Goal: Task Accomplishment & Management: Manage account settings

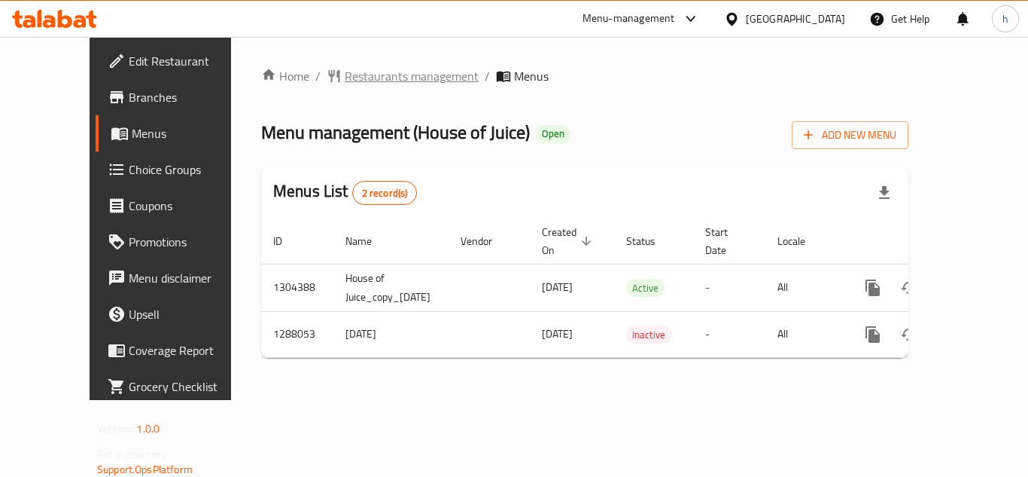
click at [345, 83] on span "Restaurants management" at bounding box center [412, 76] width 134 height 18
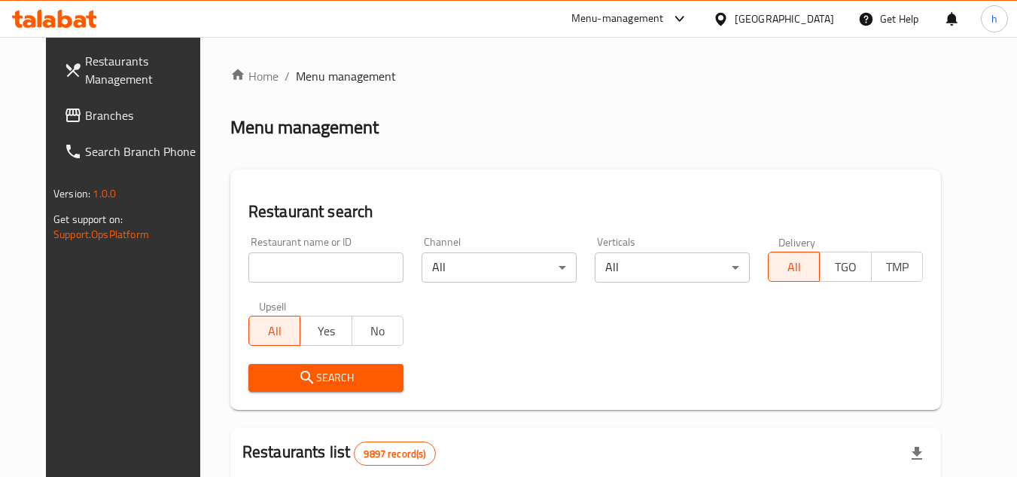
click at [124, 105] on link "Branches" at bounding box center [134, 115] width 164 height 36
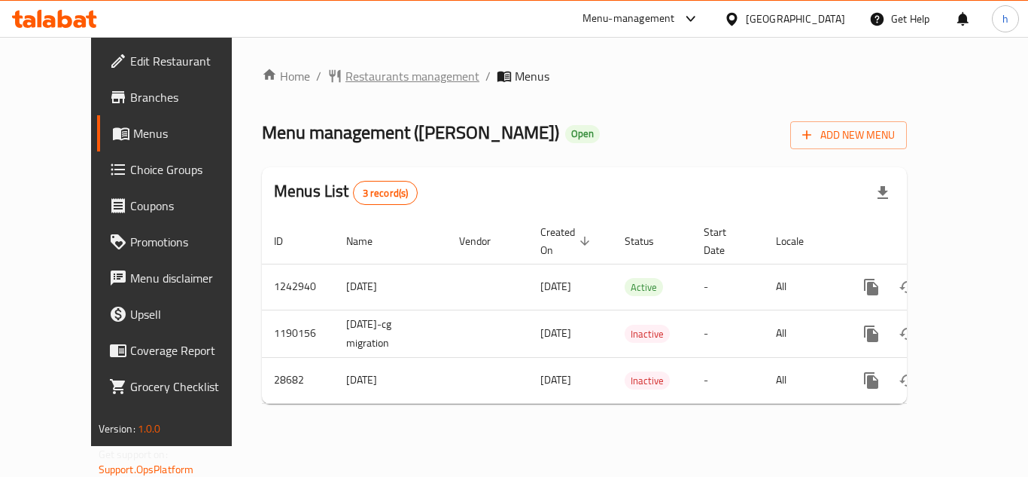
click at [351, 69] on span "Restaurants management" at bounding box center [413, 76] width 134 height 18
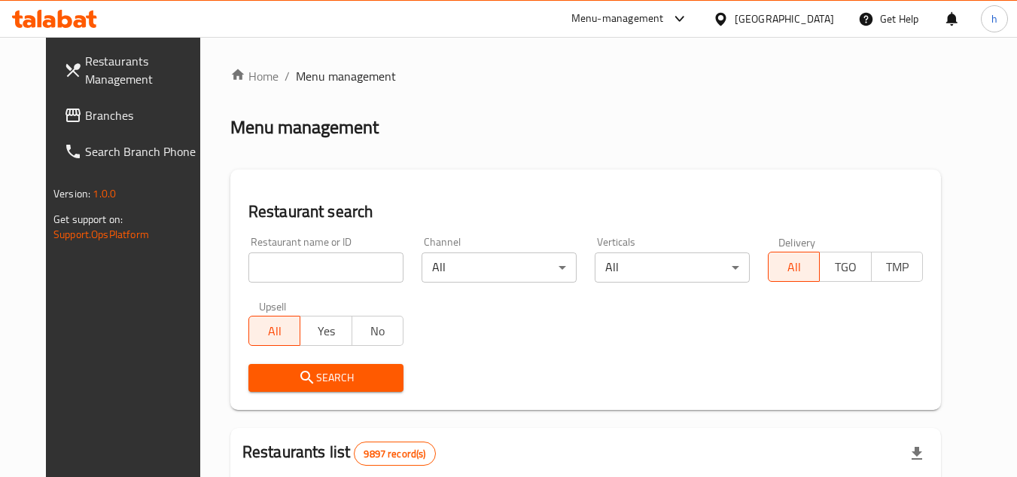
click at [88, 111] on span "Branches" at bounding box center [144, 115] width 119 height 18
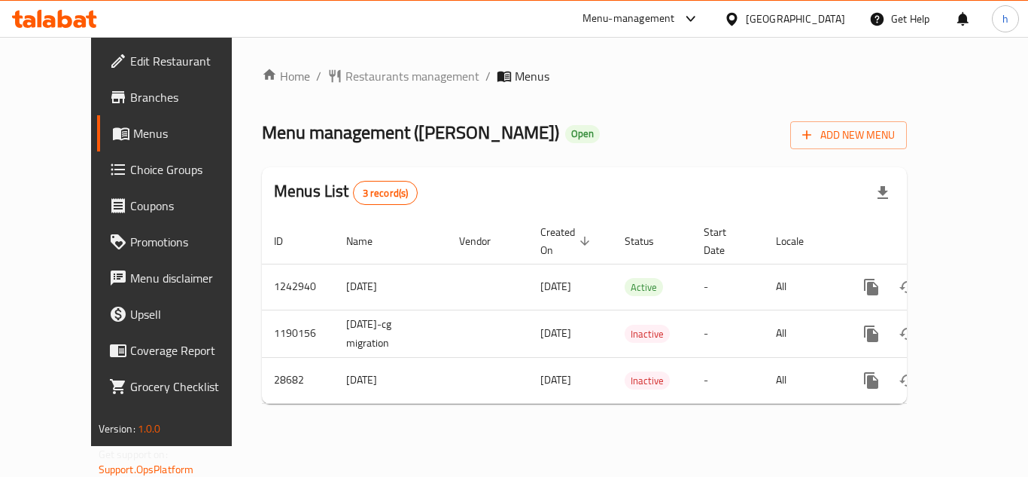
click at [326, 88] on div "Home / Restaurants management / Menus Menu management ( [PERSON_NAME] ) Open Ad…" at bounding box center [584, 241] width 645 height 349
click at [346, 78] on span "Restaurants management" at bounding box center [413, 76] width 134 height 18
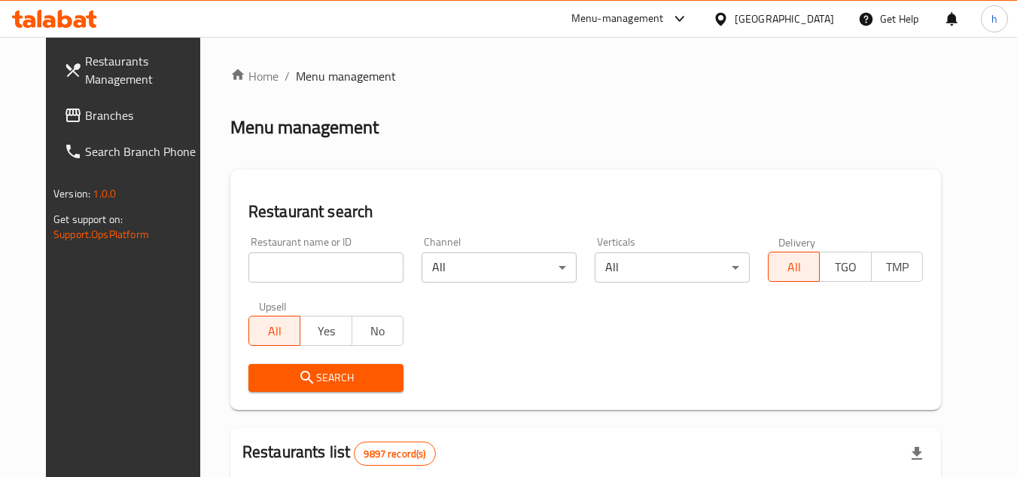
click at [800, 8] on div "[GEOGRAPHIC_DATA]" at bounding box center [773, 19] width 145 height 36
click at [817, 30] on div "[GEOGRAPHIC_DATA]" at bounding box center [773, 19] width 145 height 36
click at [819, 20] on div "[GEOGRAPHIC_DATA]" at bounding box center [784, 19] width 99 height 17
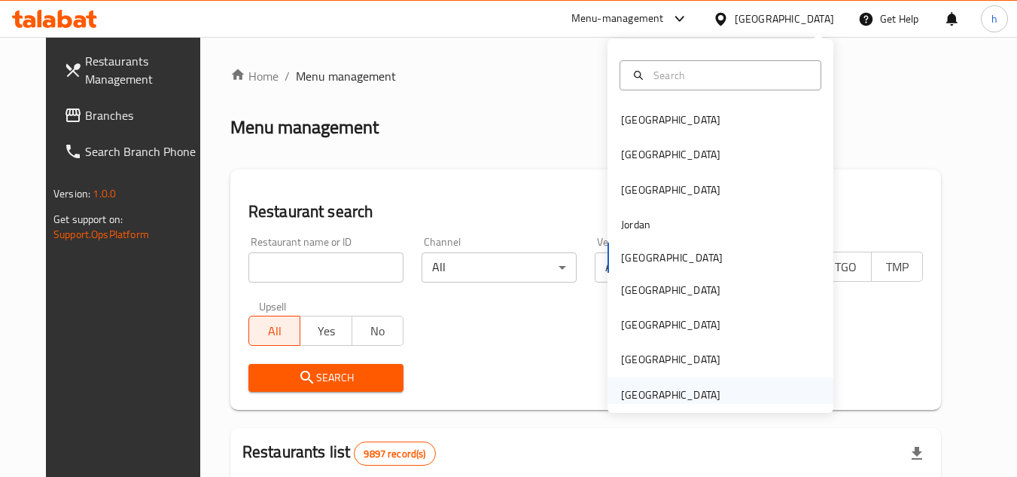
click at [669, 391] on div "[GEOGRAPHIC_DATA]" at bounding box center [670, 394] width 99 height 17
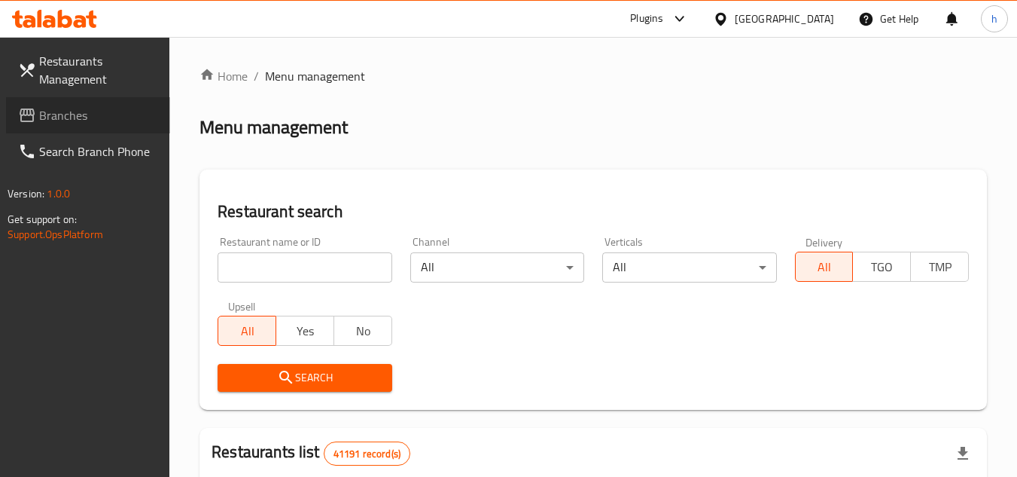
click at [135, 106] on span "Branches" at bounding box center [98, 115] width 119 height 18
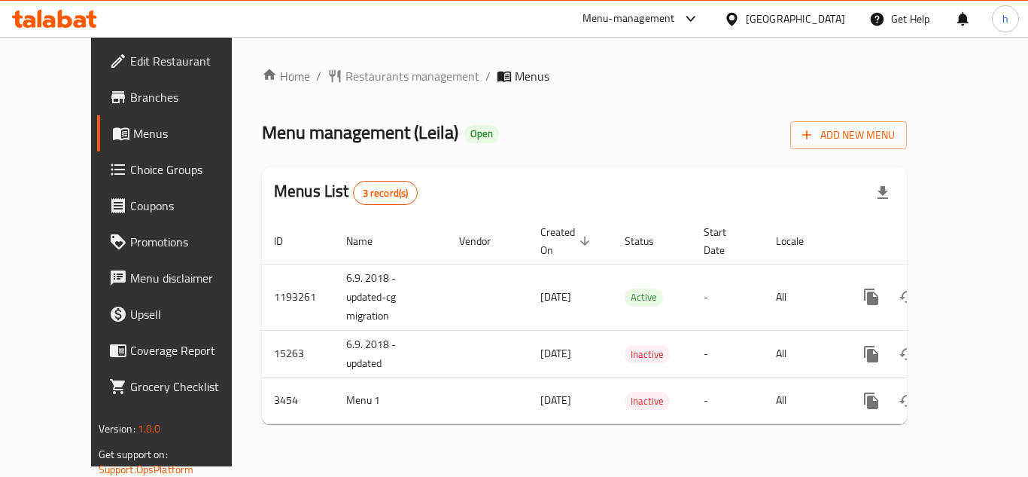
click at [232, 256] on div "Home / Restaurants management / Menus Menu management ( Leila ) Open Add New Me…" at bounding box center [584, 251] width 705 height 429
click at [792, 16] on div "[GEOGRAPHIC_DATA]" at bounding box center [795, 19] width 99 height 17
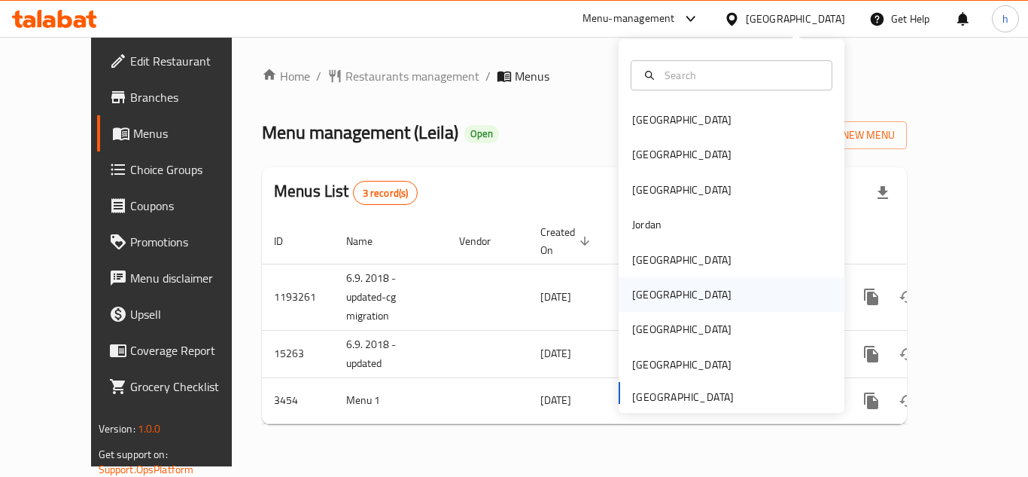
click at [647, 295] on div "[GEOGRAPHIC_DATA]" at bounding box center [681, 294] width 99 height 17
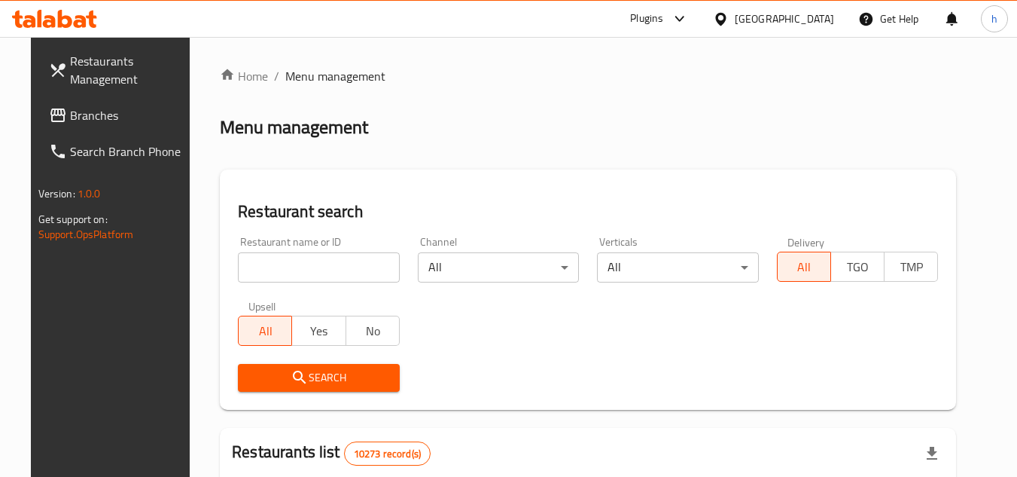
click at [119, 119] on span "Branches" at bounding box center [129, 115] width 119 height 18
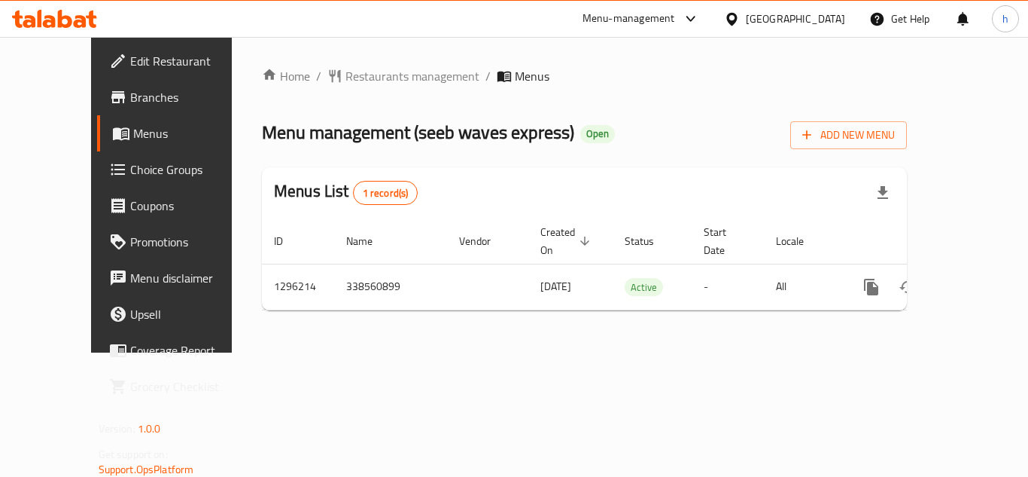
click at [840, 20] on div "[GEOGRAPHIC_DATA]" at bounding box center [795, 19] width 99 height 17
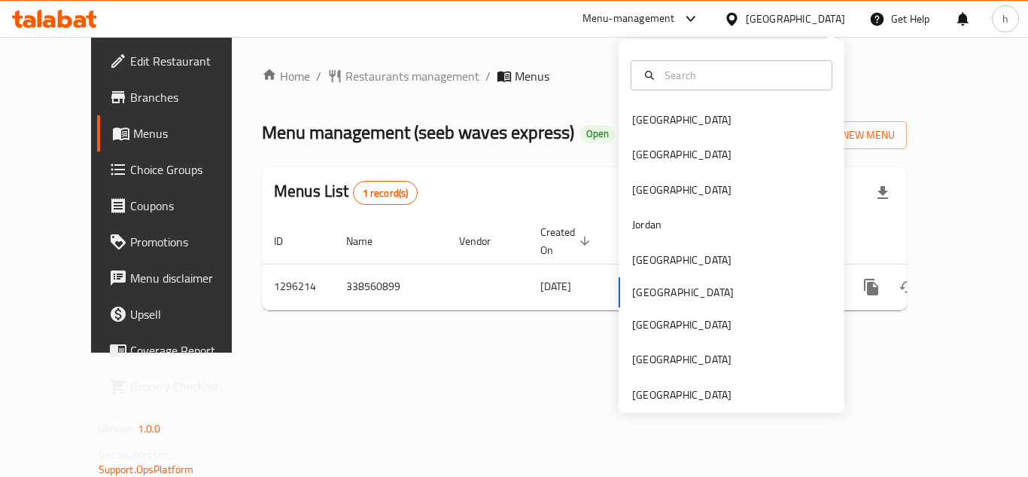
click at [708, 403] on div "Bahrain Egypt Iraq Jordan Kuwait Oman Qatar Saudi Arabia United Arab Emirates" at bounding box center [732, 225] width 226 height 373
click at [714, 391] on div "[GEOGRAPHIC_DATA]" at bounding box center [681, 394] width 99 height 17
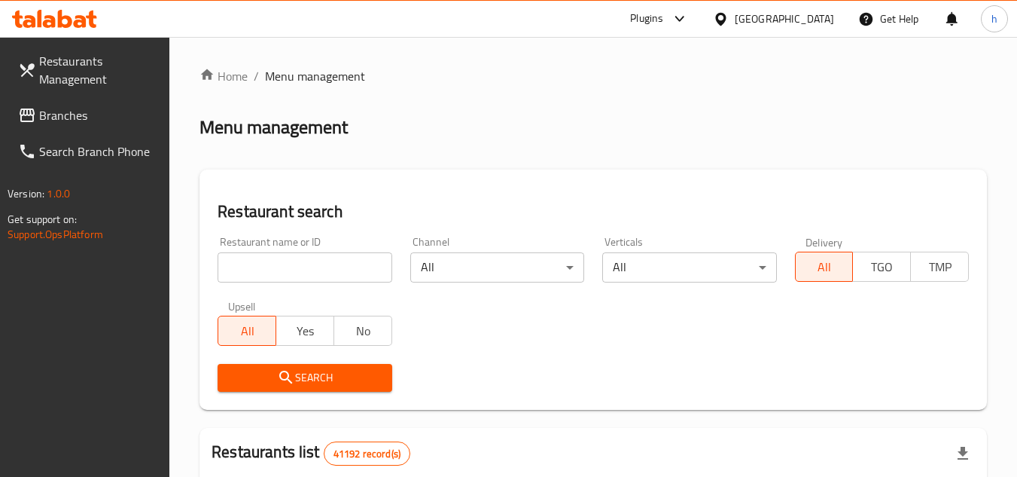
click at [84, 114] on span "Branches" at bounding box center [98, 115] width 119 height 18
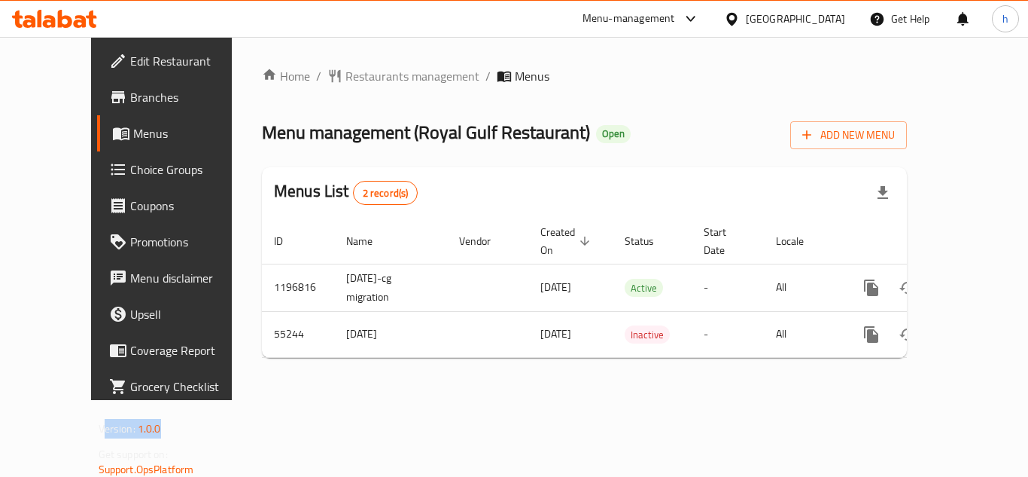
drag, startPoint x: 0, startPoint y: 439, endPoint x: 6, endPoint y: 261, distance: 177.8
click at [91, 261] on div "Edit Restaurant Branches Menus Choice Groups Coupons Promotions Menu disclaimer…" at bounding box center [177, 275] width 172 height 477
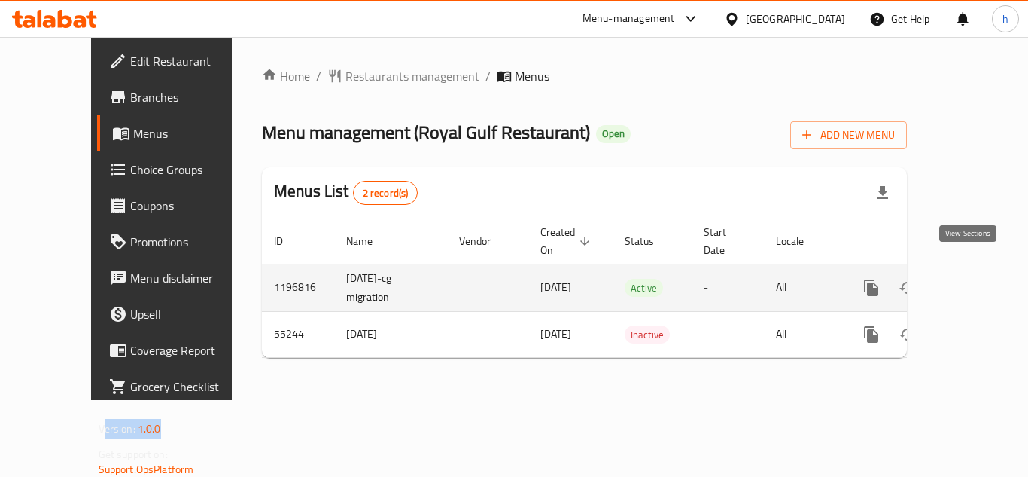
click at [973, 281] on icon "enhanced table" at bounding box center [980, 288] width 14 height 14
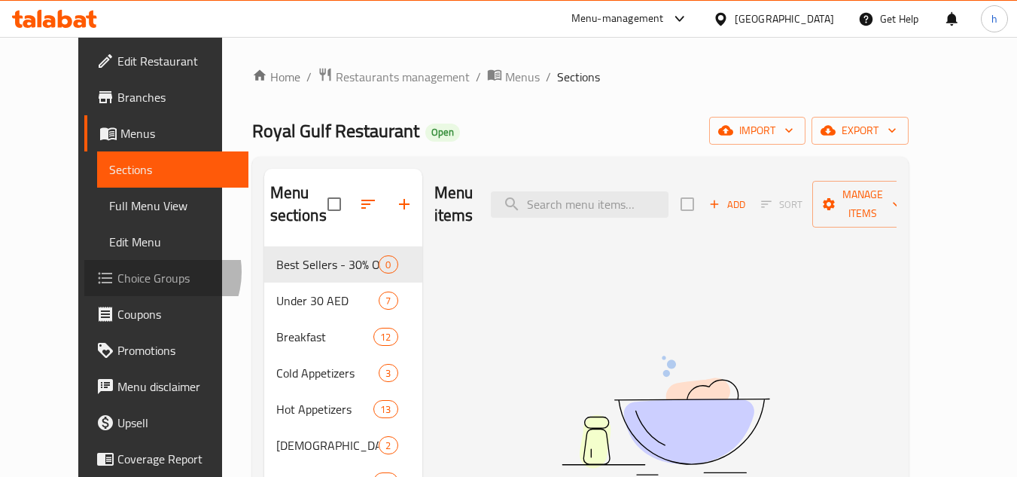
click at [117, 272] on span "Choice Groups" at bounding box center [176, 278] width 119 height 18
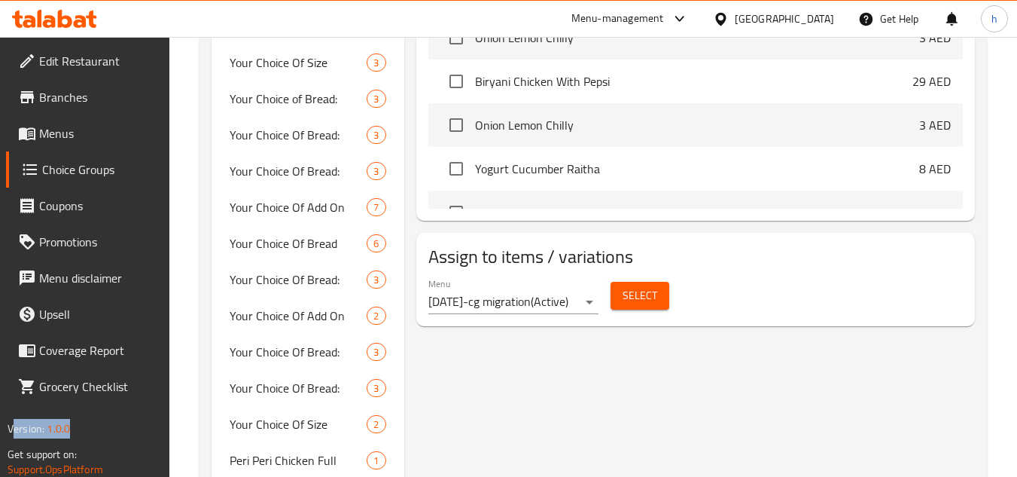
scroll to position [753, 0]
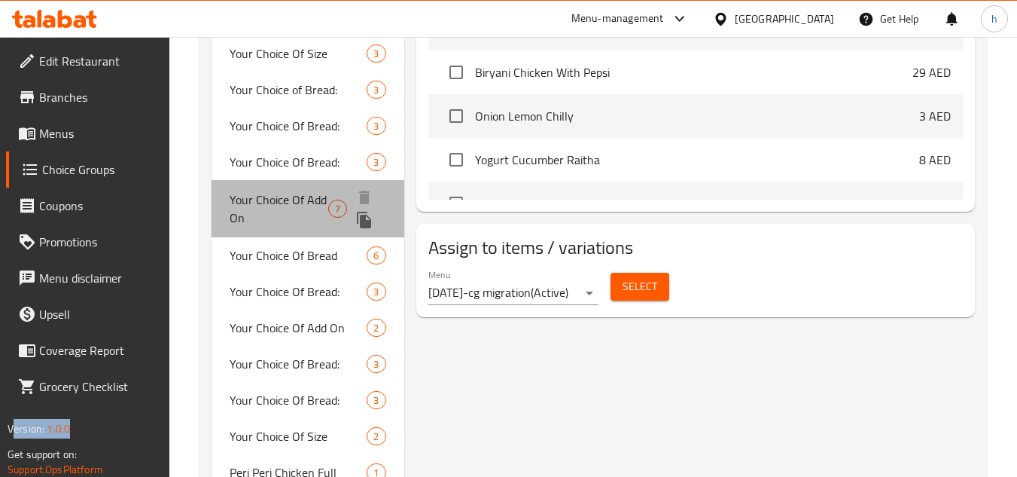
click at [285, 202] on span "Your Choice Of Add On" at bounding box center [279, 208] width 99 height 36
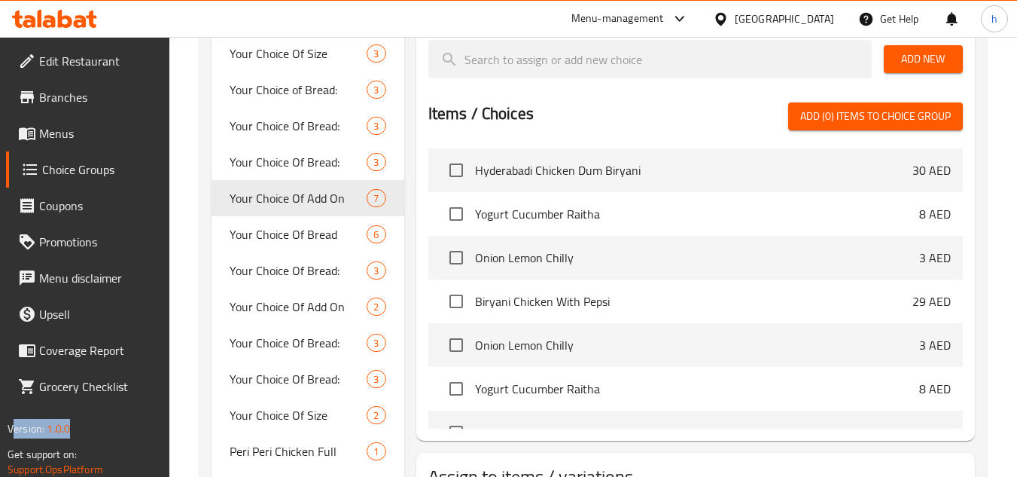
type input "Your Choice Of Add On"
type input "اختيارك للإضافة"
type input "7"
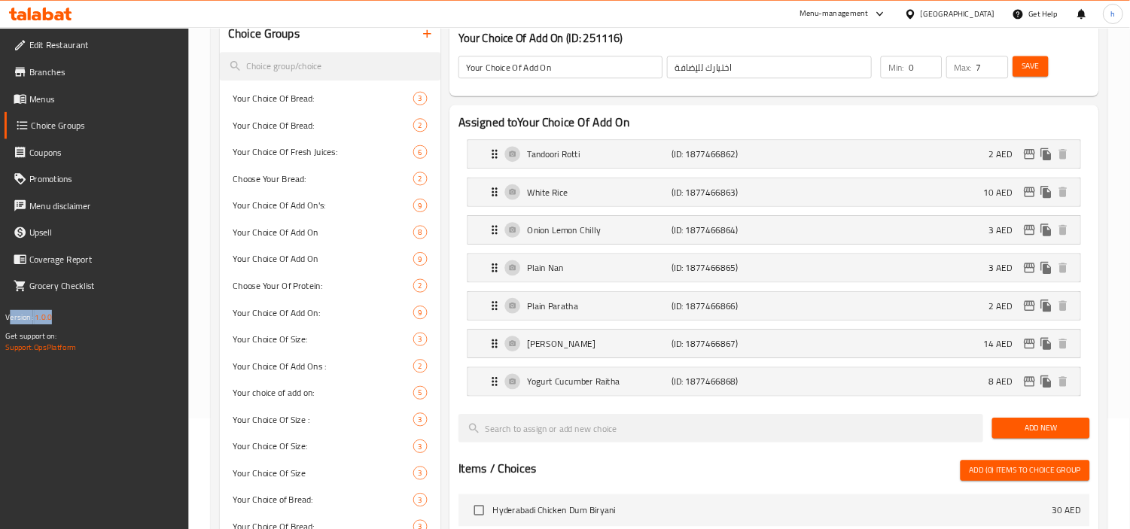
scroll to position [151, 0]
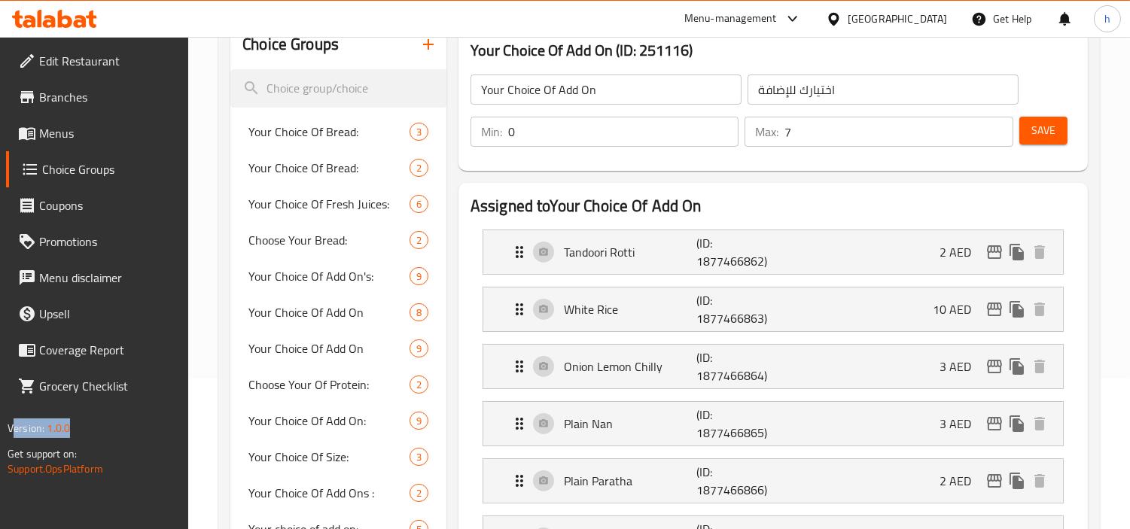
click at [900, 12] on div "[GEOGRAPHIC_DATA]" at bounding box center [897, 19] width 99 height 17
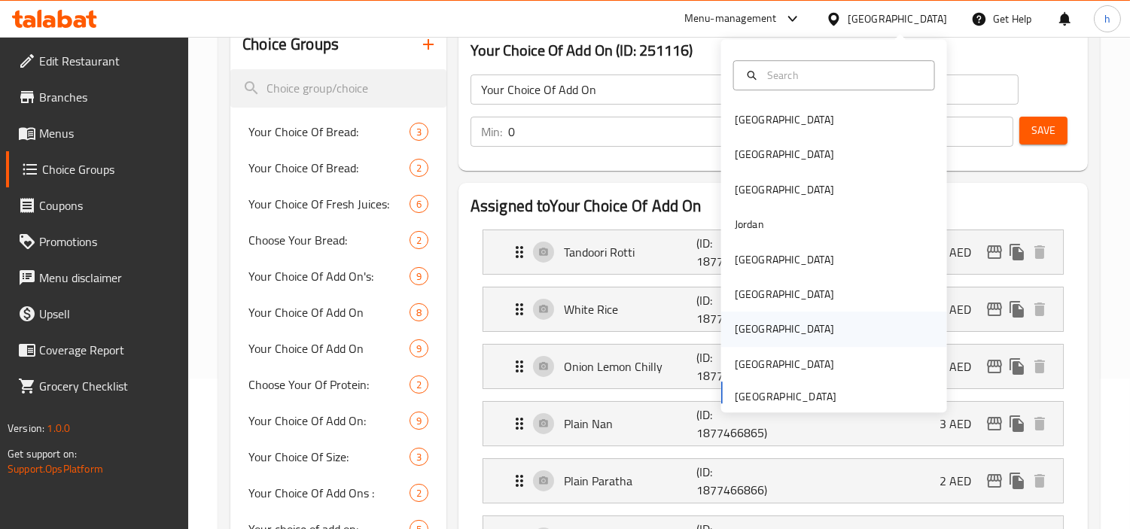
click at [741, 332] on div "Qatar" at bounding box center [784, 329] width 99 height 17
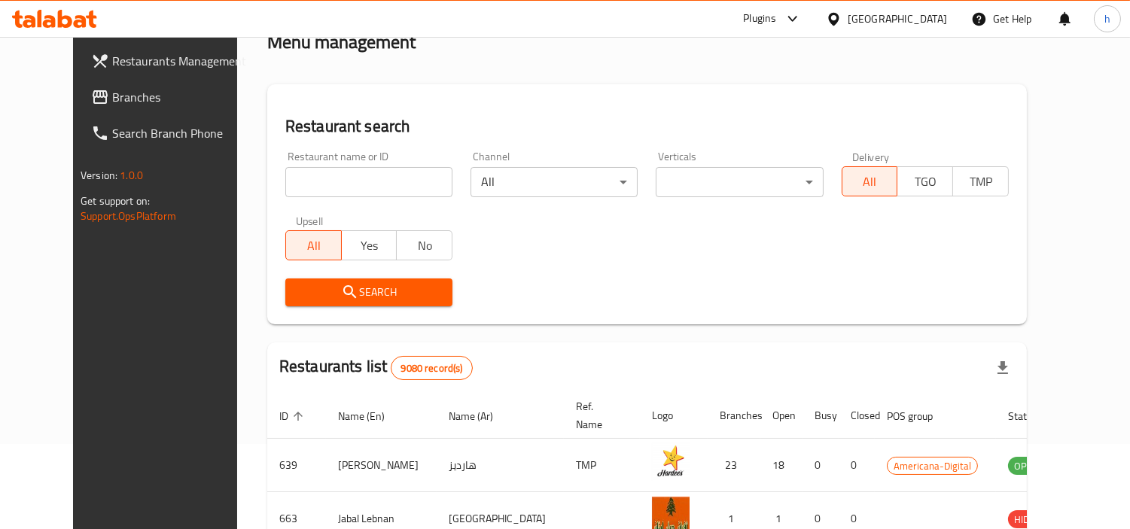
scroll to position [151, 0]
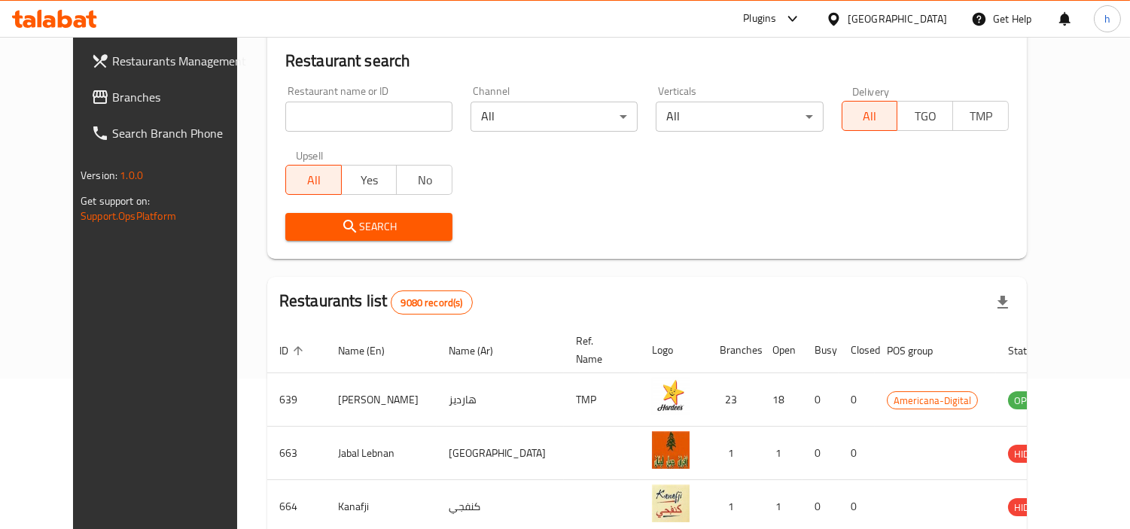
click at [112, 100] on span "Branches" at bounding box center [181, 97] width 138 height 18
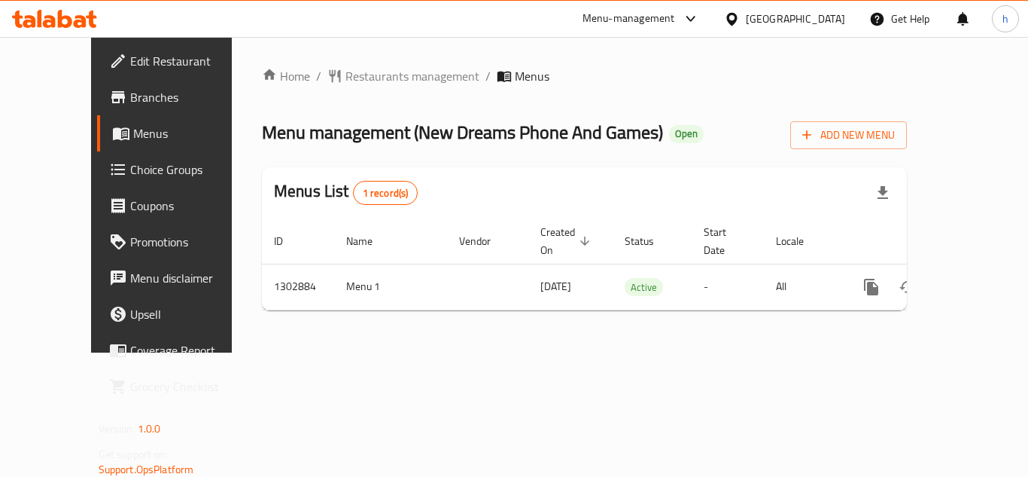
click at [844, 17] on div "[GEOGRAPHIC_DATA]" at bounding box center [795, 19] width 99 height 17
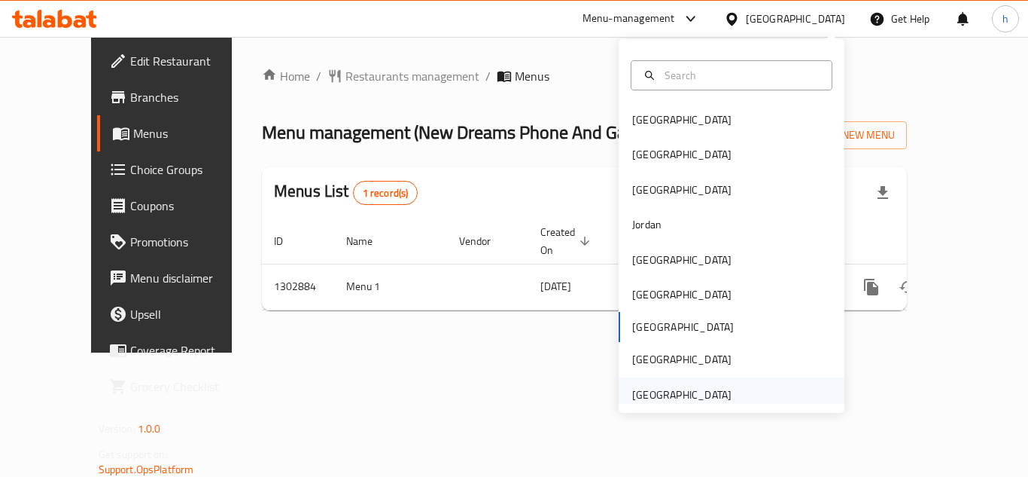
click at [693, 389] on div "[GEOGRAPHIC_DATA]" at bounding box center [681, 394] width 99 height 17
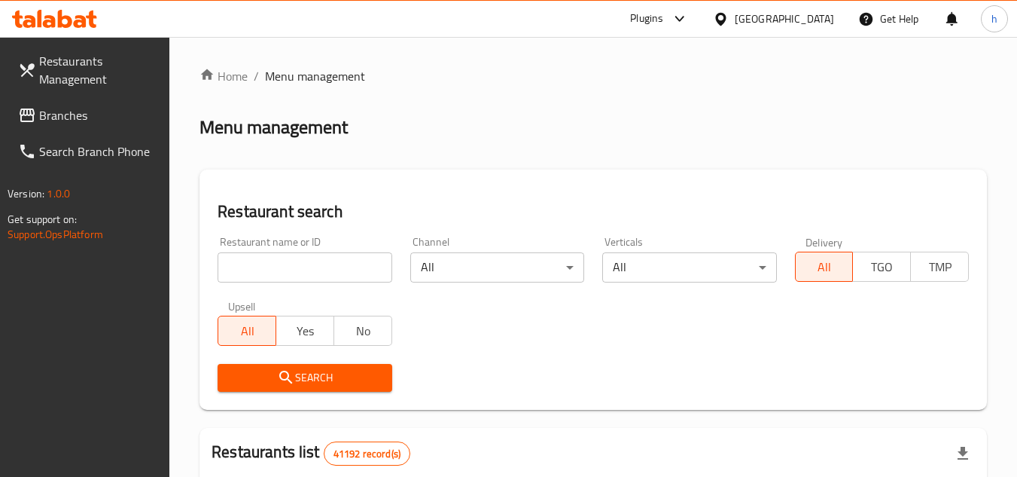
click at [85, 109] on span "Branches" at bounding box center [98, 115] width 119 height 18
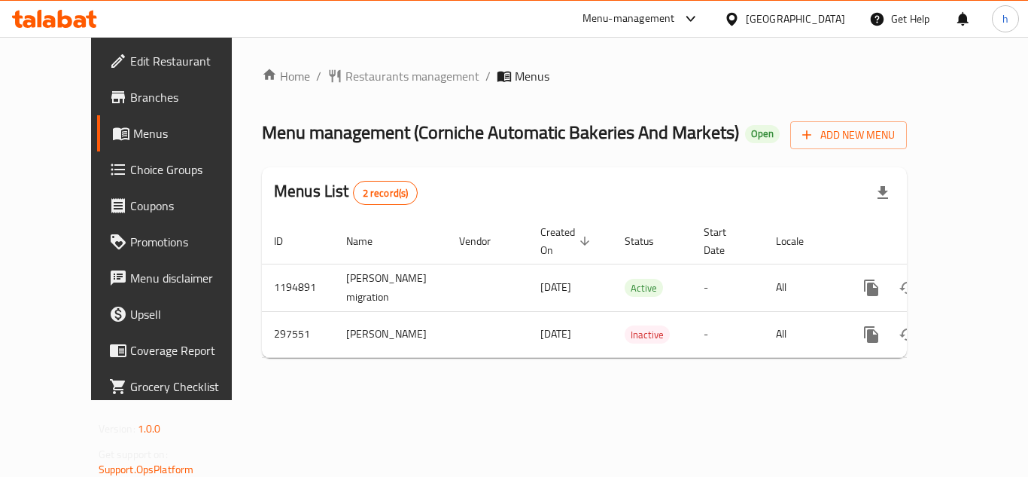
click at [805, 17] on div "[GEOGRAPHIC_DATA]" at bounding box center [795, 19] width 99 height 17
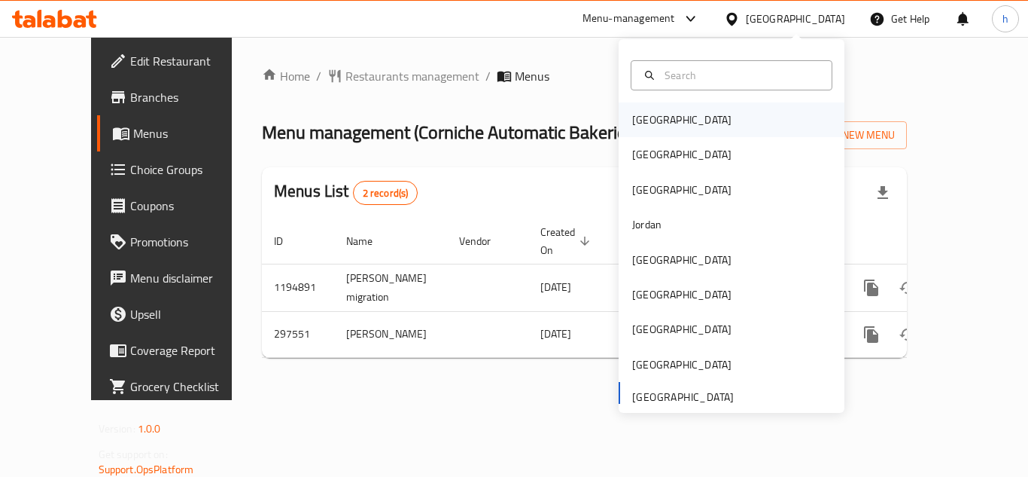
click at [660, 114] on div "[GEOGRAPHIC_DATA]" at bounding box center [681, 119] width 123 height 35
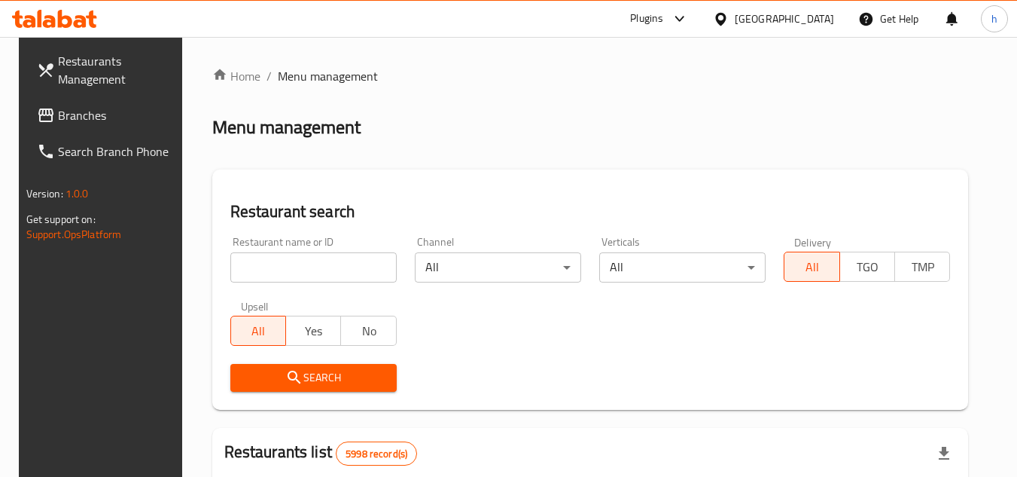
click at [100, 109] on span "Branches" at bounding box center [117, 115] width 119 height 18
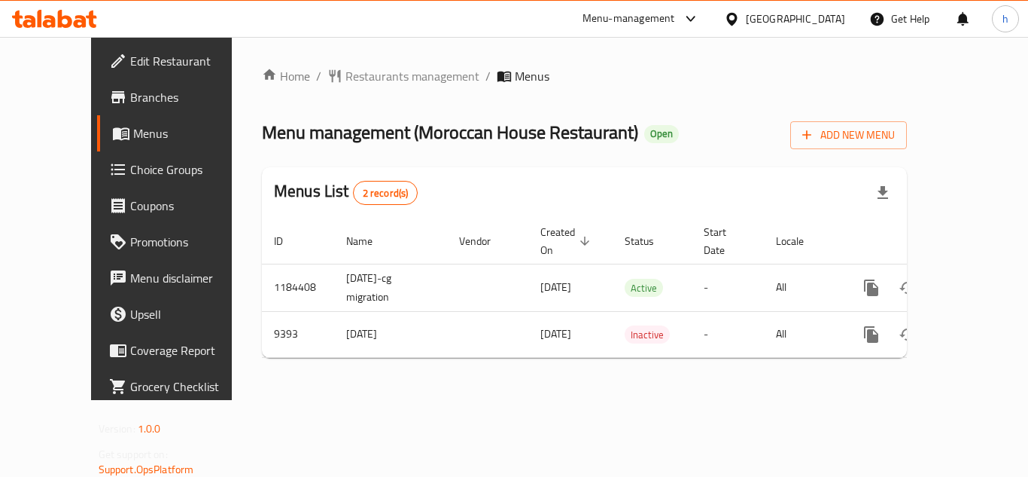
click at [746, 20] on div at bounding box center [735, 19] width 22 height 17
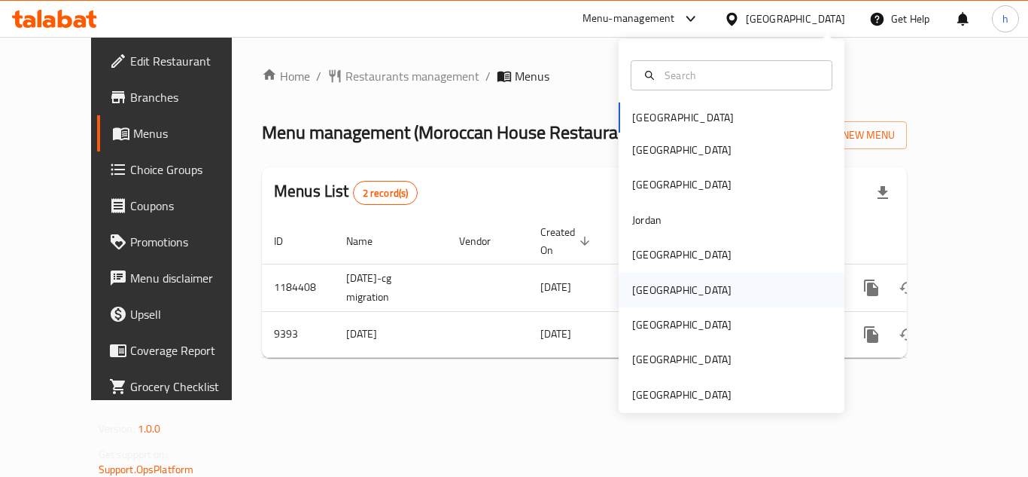
click at [650, 291] on div "Oman" at bounding box center [681, 290] width 123 height 35
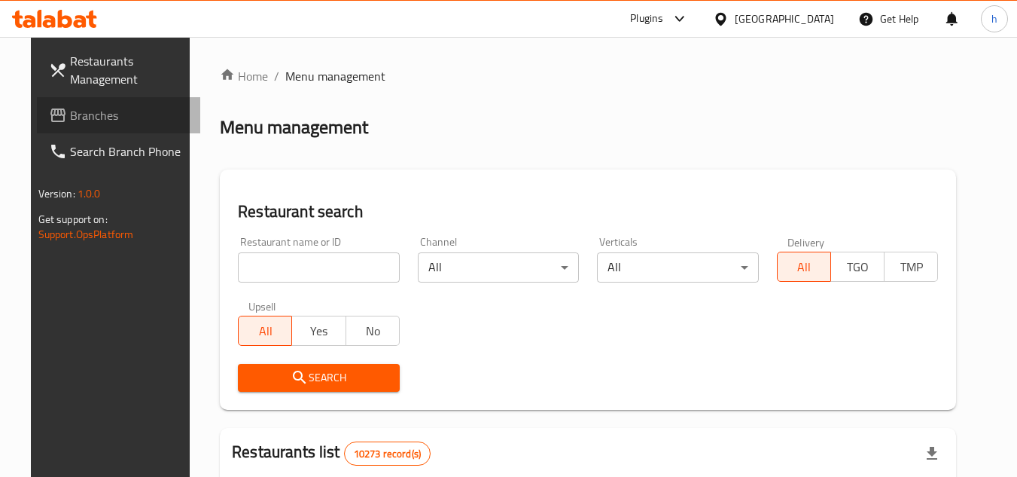
click at [93, 115] on span "Branches" at bounding box center [129, 115] width 119 height 18
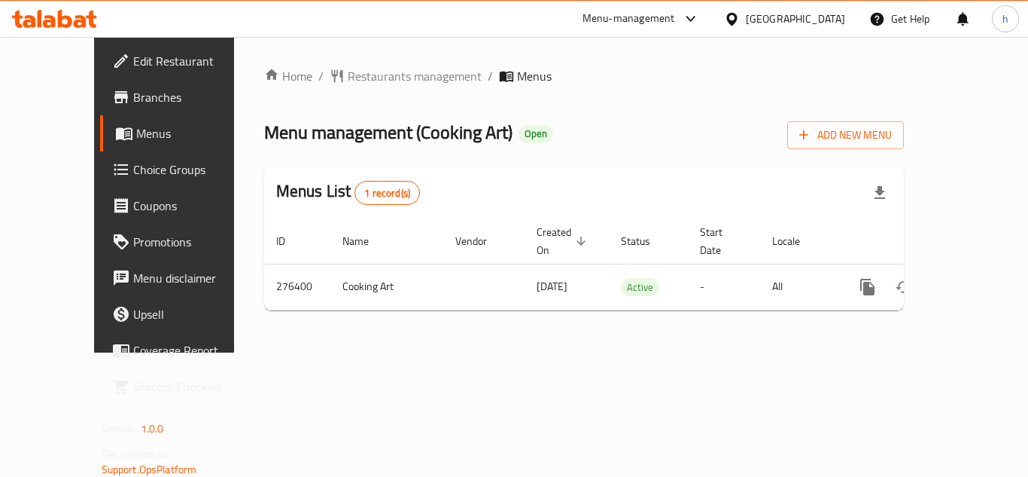
click at [746, 24] on div at bounding box center [735, 19] width 22 height 17
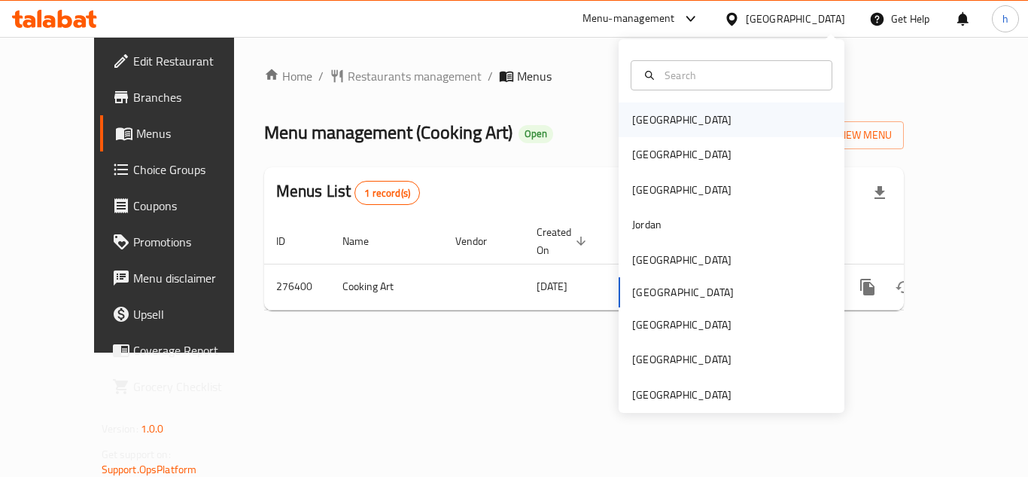
click at [680, 121] on div "[GEOGRAPHIC_DATA]" at bounding box center [732, 119] width 226 height 35
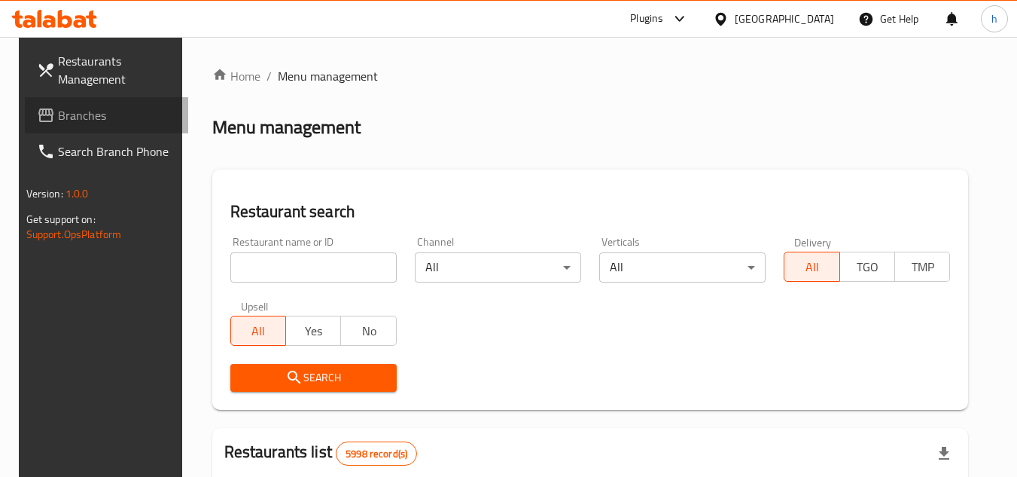
click at [114, 111] on span "Branches" at bounding box center [117, 115] width 119 height 18
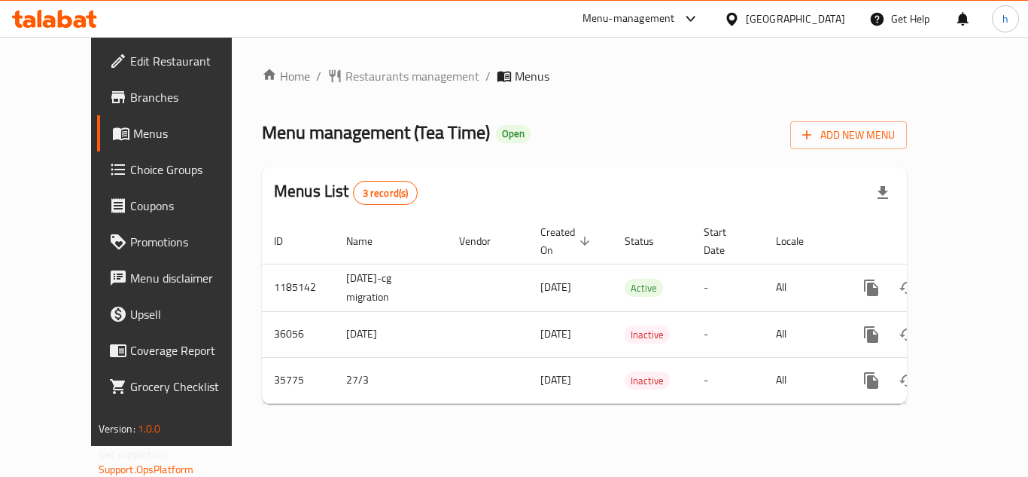
click at [830, 26] on div "[GEOGRAPHIC_DATA]" at bounding box center [795, 19] width 99 height 17
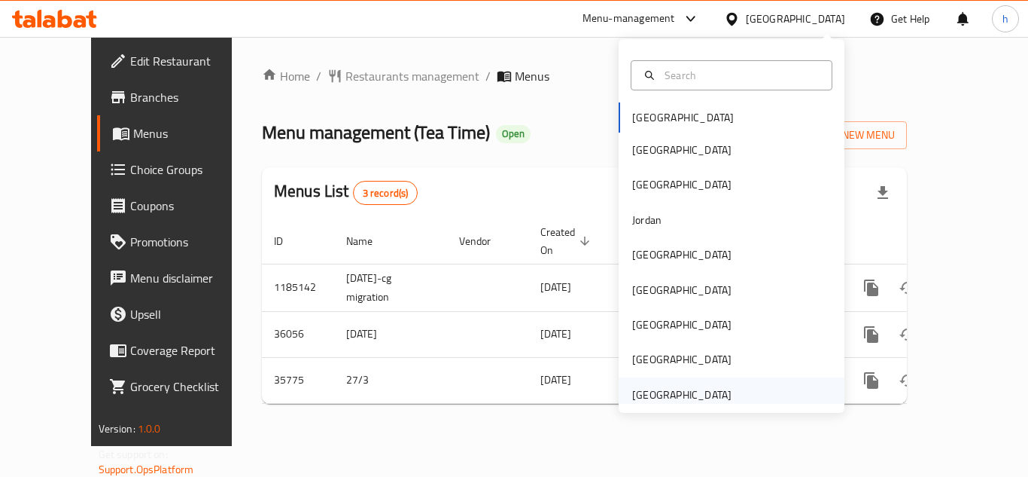
click at [677, 394] on div "[GEOGRAPHIC_DATA]" at bounding box center [681, 394] width 99 height 17
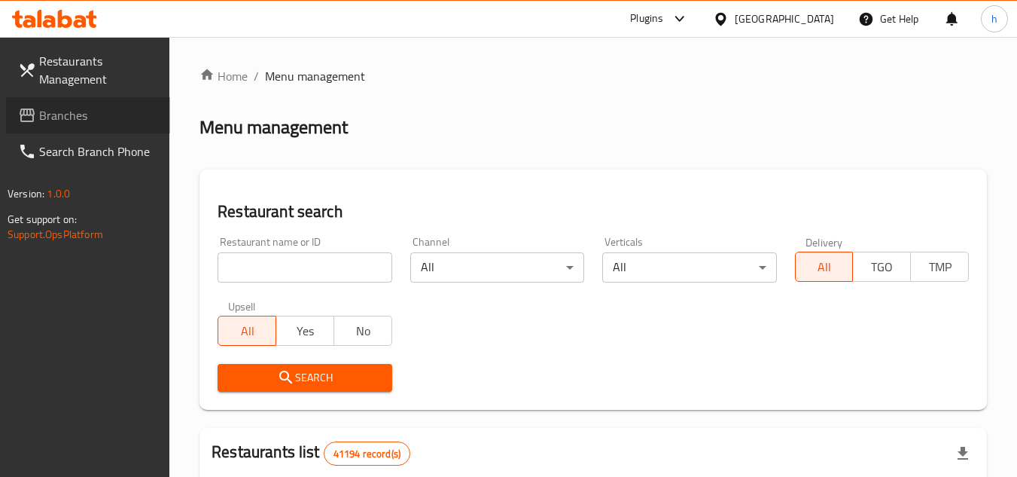
click at [111, 109] on span "Branches" at bounding box center [98, 115] width 119 height 18
